Goal: Transaction & Acquisition: Book appointment/travel/reservation

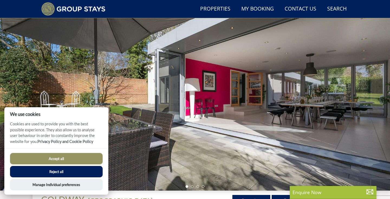
scroll to position [34, 0]
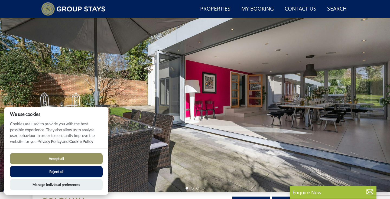
click at [91, 158] on button "Accept all" at bounding box center [56, 158] width 93 height 11
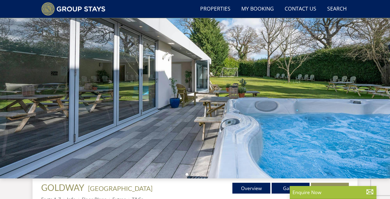
scroll to position [29, 0]
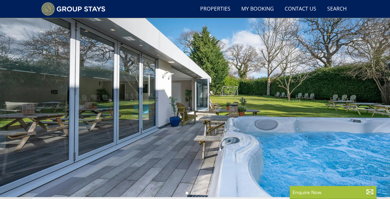
click at [383, 82] on div at bounding box center [195, 103] width 390 height 190
click at [383, 94] on div at bounding box center [195, 103] width 390 height 190
click at [381, 99] on div at bounding box center [195, 103] width 390 height 190
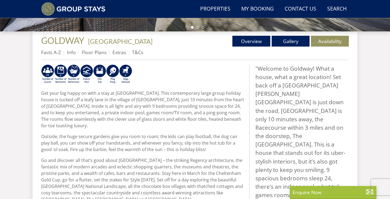
scroll to position [162, 0]
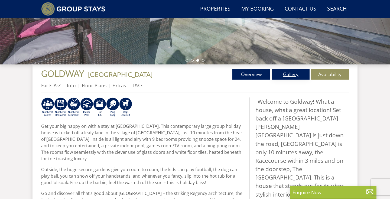
click at [294, 76] on link "Gallery" at bounding box center [291, 74] width 38 height 11
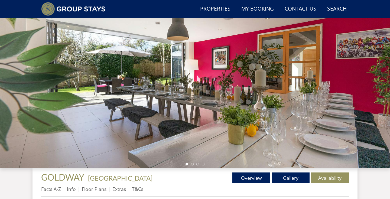
scroll to position [44, 0]
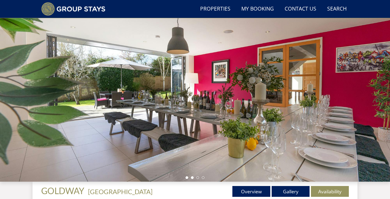
click at [192, 177] on li at bounding box center [192, 177] width 3 height 3
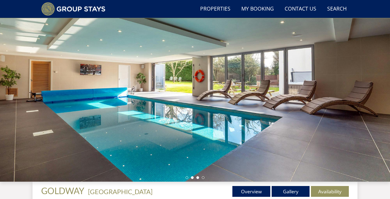
click at [198, 177] on li at bounding box center [197, 177] width 3 height 3
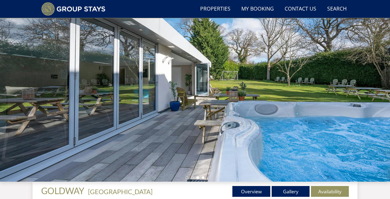
click at [204, 177] on li at bounding box center [203, 177] width 3 height 3
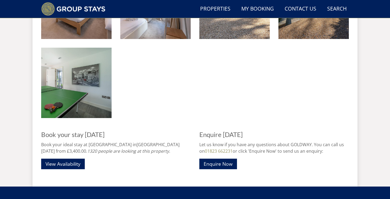
scroll to position [766, 0]
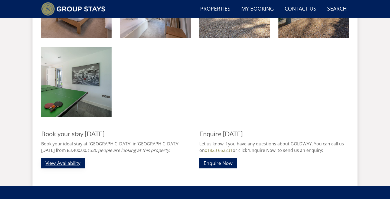
click at [81, 159] on link "View Availability" at bounding box center [63, 163] width 44 height 11
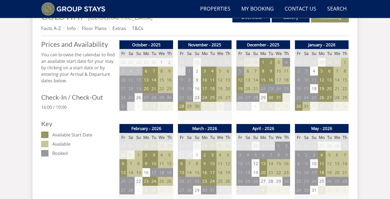
scroll to position [205, 0]
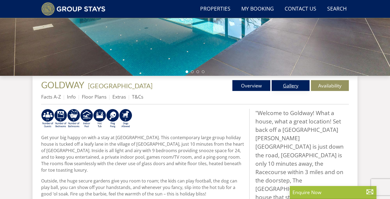
scroll to position [152, 0]
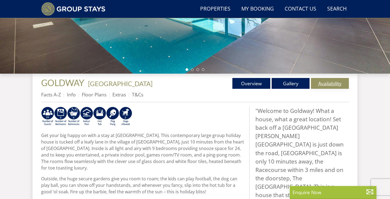
click at [323, 88] on link "Availability" at bounding box center [330, 83] width 38 height 11
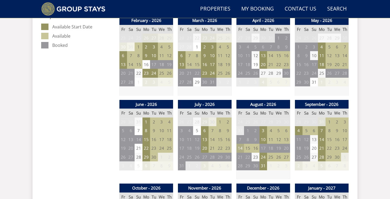
scroll to position [328, 0]
